Goal: Book appointment/travel/reservation

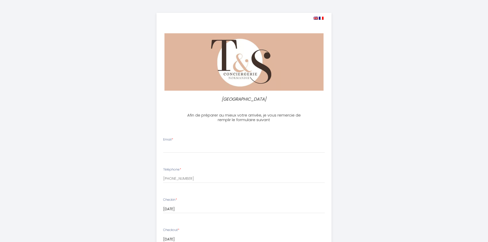
select select
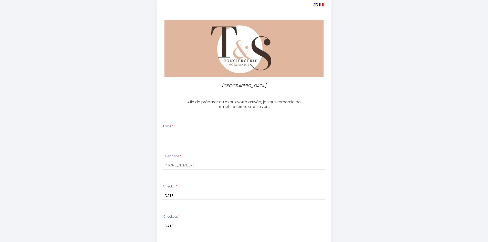
scroll to position [6, 0]
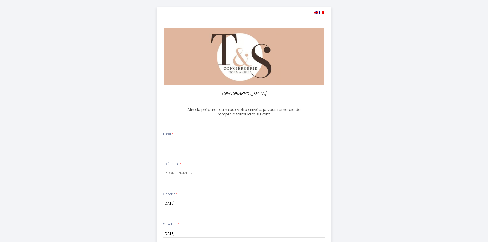
drag, startPoint x: 191, startPoint y: 173, endPoint x: 157, endPoint y: 174, distance: 34.9
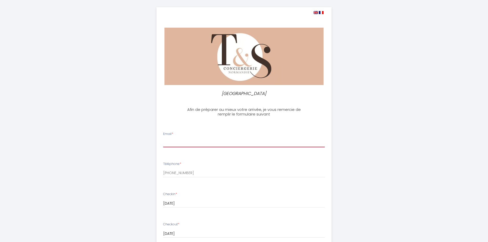
click at [179, 142] on input "Email *" at bounding box center [244, 142] width 162 height 9
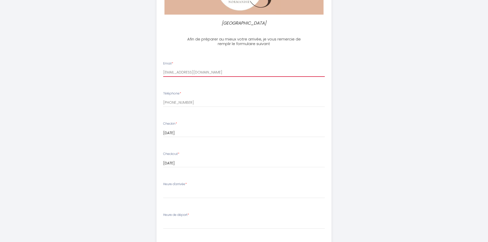
scroll to position [83, 0]
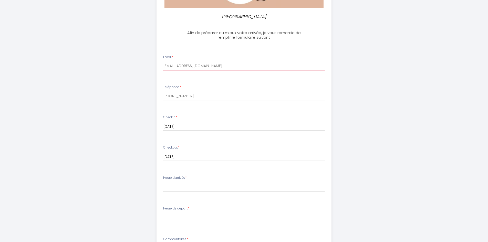
type input "[EMAIL_ADDRESS][DOMAIN_NAME]"
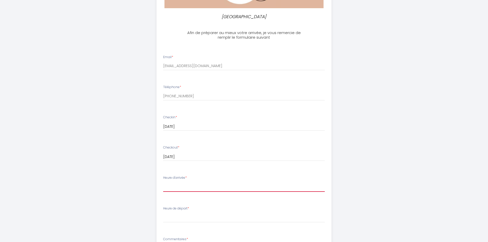
click at [214, 188] on select "16:00 16:30 17:00 17:30 18:00 18:30 19:00 19:30 20:00 20:30 21:00 21:30 22:00 2…" at bounding box center [244, 187] width 162 height 10
select select "16:30"
click at [163, 182] on select "16:00 16:30 17:00 17:30 18:00 18:30 19:00 19:30 20:00 20:30 21:00 21:30 22:00 2…" at bounding box center [244, 187] width 162 height 10
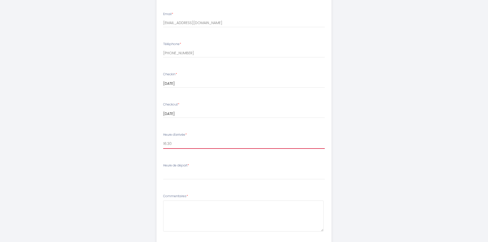
scroll to position [134, 0]
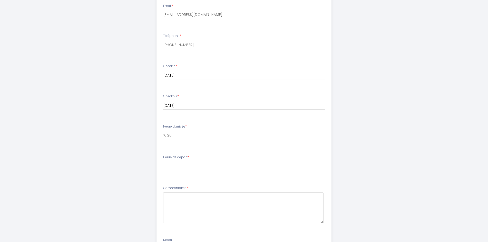
click at [208, 167] on select "00:00 00:30 01:00 01:30 02:00 02:30 03:00 03:30 04:00 04:30 05:00 05:30 06:00 0…" at bounding box center [244, 167] width 162 height 10
select select "09:30"
click at [163, 162] on select "00:00 00:30 01:00 01:30 02:00 02:30 03:00 03:30 04:00 04:30 05:00 05:30 06:00 0…" at bounding box center [244, 167] width 162 height 10
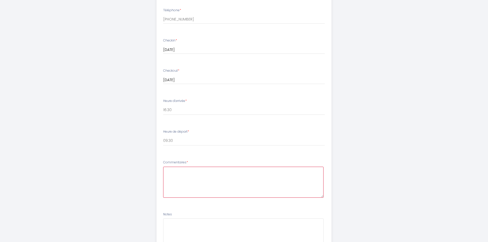
click at [201, 173] on textarea at bounding box center [243, 182] width 160 height 31
click at [191, 174] on textarea "Bonjour, comme indiqué le studio sera occupé par notre collaboratrice Margot DO…" at bounding box center [243, 182] width 160 height 31
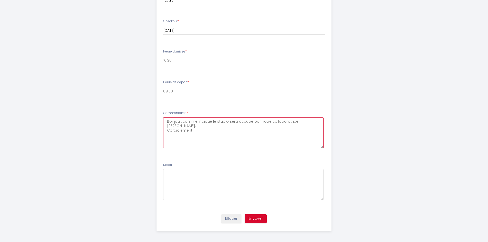
scroll to position [211, 0]
type textarea "Bonjour, comme indiqué le studio sera occupé par notre collaboratrice Margot DO…"
click at [252, 218] on button "Envoyer" at bounding box center [256, 217] width 22 height 9
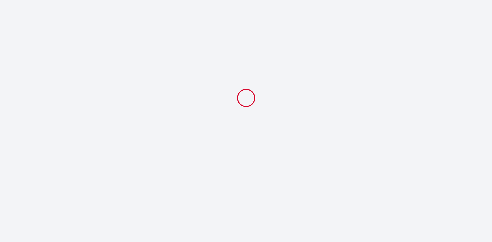
select select "16:30"
select select "09:30"
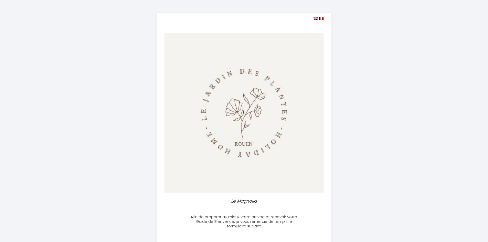
select select
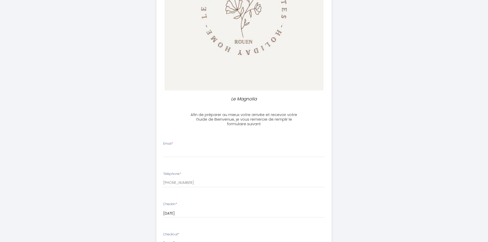
scroll to position [102, 0]
click at [208, 151] on input "Email *" at bounding box center [244, 152] width 162 height 9
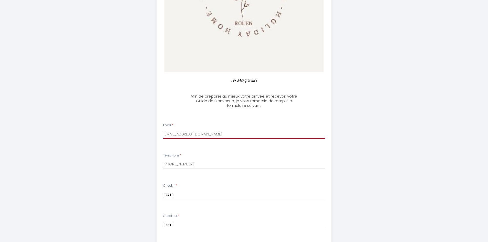
scroll to position [205, 0]
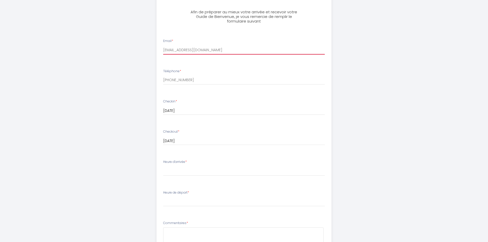
type input "[EMAIL_ADDRESS][DOMAIN_NAME]"
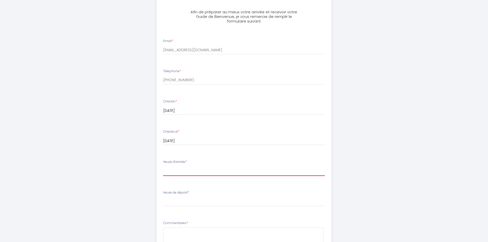
click at [202, 172] on select "15:00 15:30 16:00 16:30 17:00 17:30 18:00 18:30 19:00 19:30 20:00 20:30 21:00 2…" at bounding box center [244, 171] width 162 height 10
select select "15:00"
click at [163, 166] on select "15:00 15:30 16:00 16:30 17:00 17:30 18:00 18:30 19:00 19:30 20:00 20:30 21:00 2…" at bounding box center [244, 171] width 162 height 10
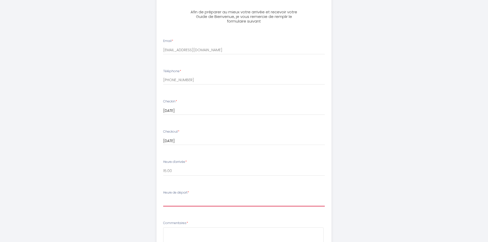
click at [199, 200] on select "00:00 00:30 01:00 01:30 02:00 02:30 03:00 03:30 04:00 04:30 05:00 05:30 06:00 0…" at bounding box center [244, 202] width 162 height 10
select select "09:30"
click at [163, 197] on select "00:00 00:30 01:00 01:30 02:00 02:30 03:00 03:30 04:00 04:30 05:00 05:30 06:00 0…" at bounding box center [244, 202] width 162 height 10
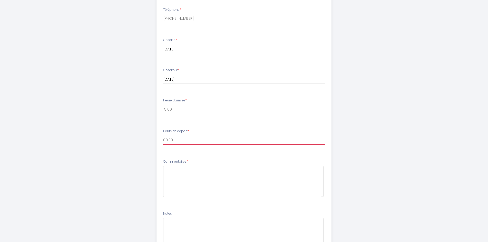
scroll to position [282, 0]
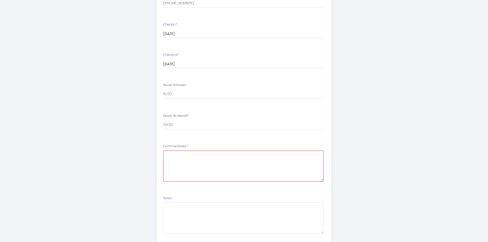
click at [191, 158] on textarea at bounding box center [243, 166] width 160 height 31
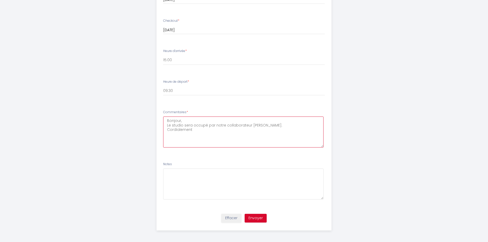
scroll to position [317, 0]
type textarea "Bonjour, Le studio sera occupé par notre collaborateur [PERSON_NAME]. Cordialem…"
click at [259, 217] on button "Envoyer" at bounding box center [256, 217] width 22 height 9
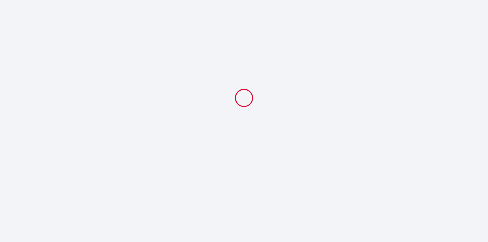
scroll to position [0, 0]
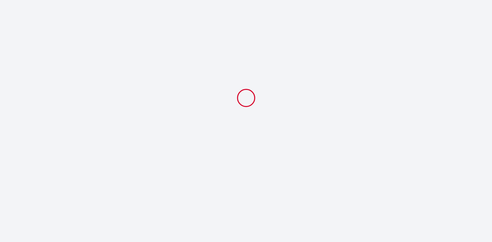
select select "09:30"
